Goal: Task Accomplishment & Management: Use online tool/utility

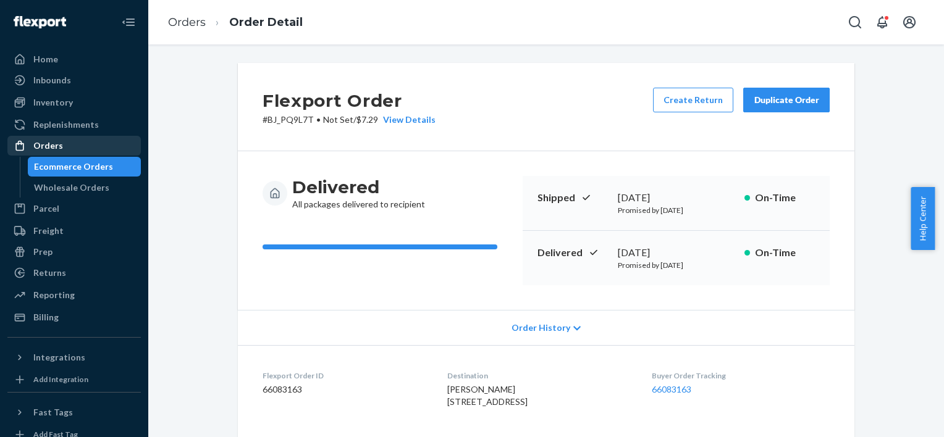
click at [69, 139] on div "Orders" at bounding box center [74, 145] width 131 height 17
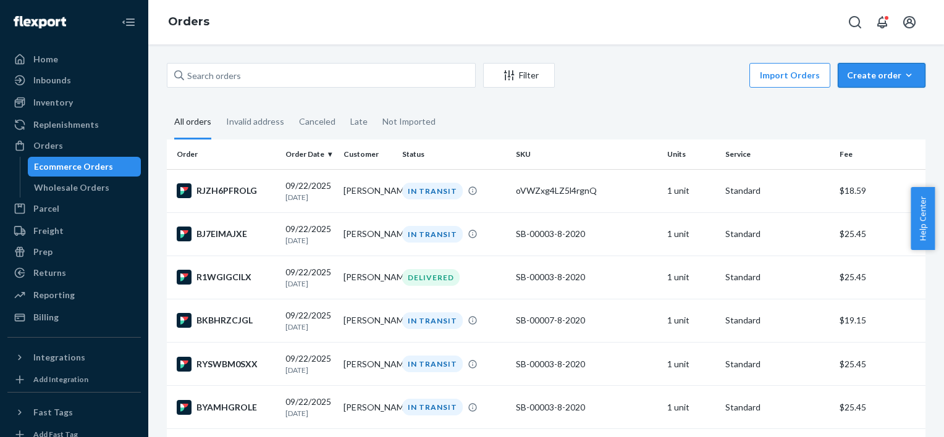
click at [906, 76] on icon "button" at bounding box center [909, 75] width 6 height 3
click at [887, 98] on button "Ecommerce order" at bounding box center [860, 90] width 110 height 27
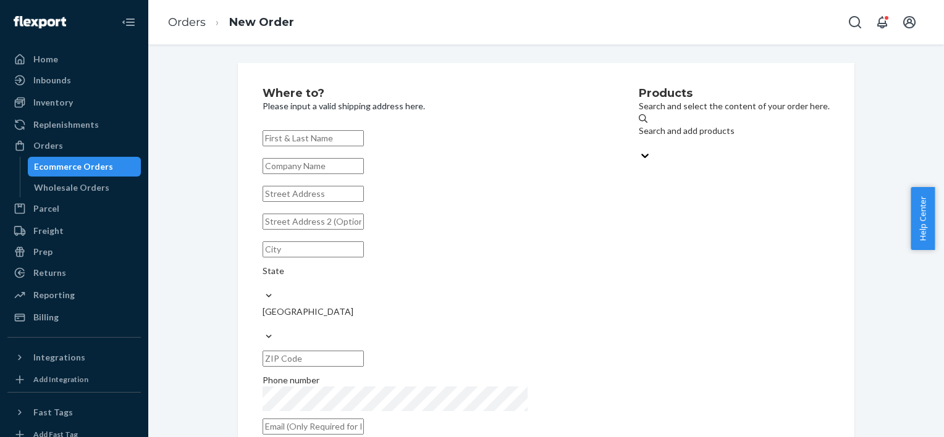
click at [689, 133] on div "Search and add products" at bounding box center [734, 137] width 191 height 25
click at [640, 137] on input "Search and add products" at bounding box center [639, 143] width 1 height 12
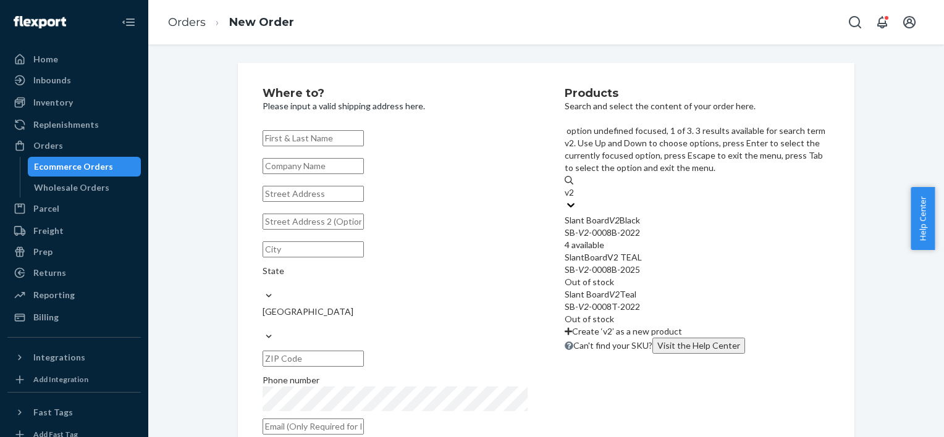
type input "v2"
